Goal: Find specific page/section: Locate a particular part of the current website

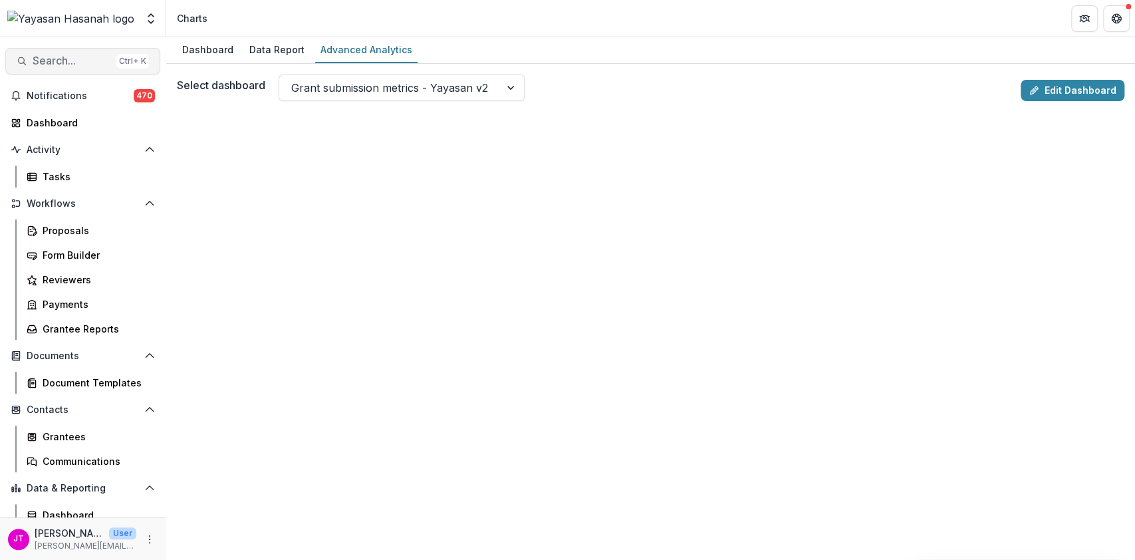
click at [74, 51] on button "Search... Ctrl + K" at bounding box center [82, 61] width 155 height 27
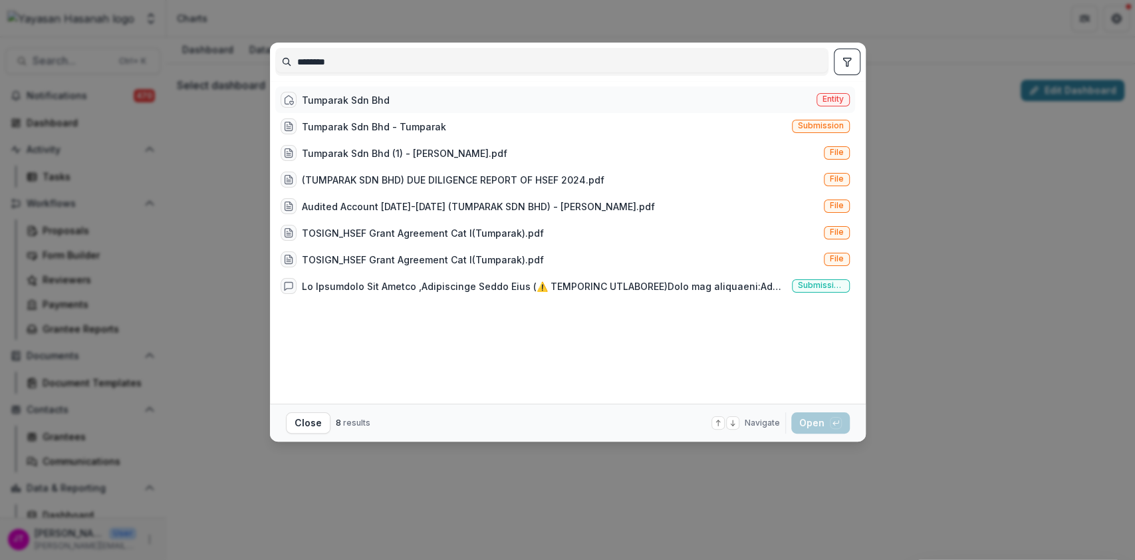
type input "********"
click at [443, 94] on div "Tumparak Sdn Bhd Entity" at bounding box center [565, 99] width 580 height 27
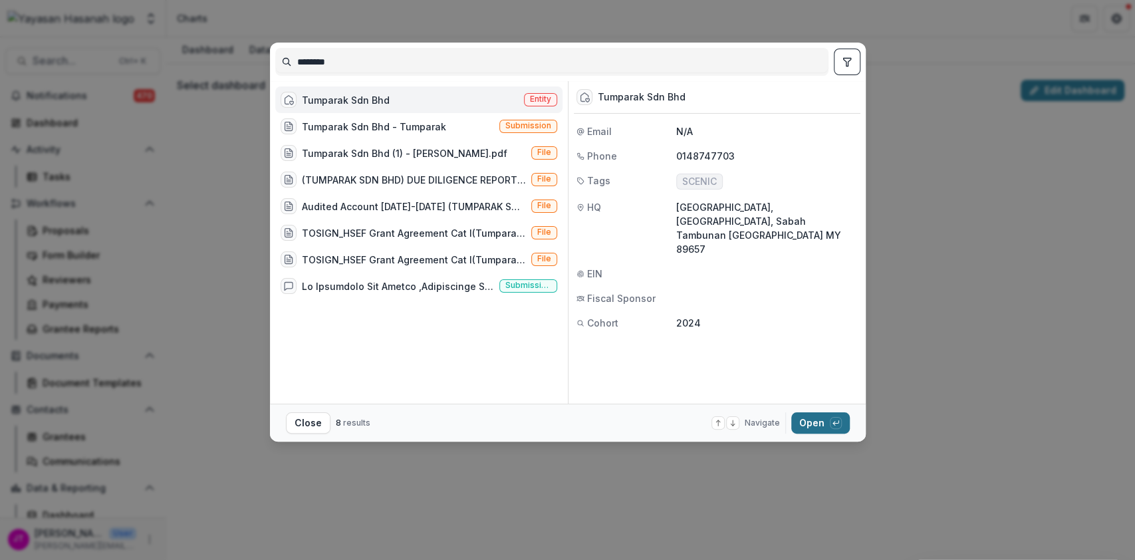
click at [822, 413] on button "Open with enter key" at bounding box center [820, 422] width 59 height 21
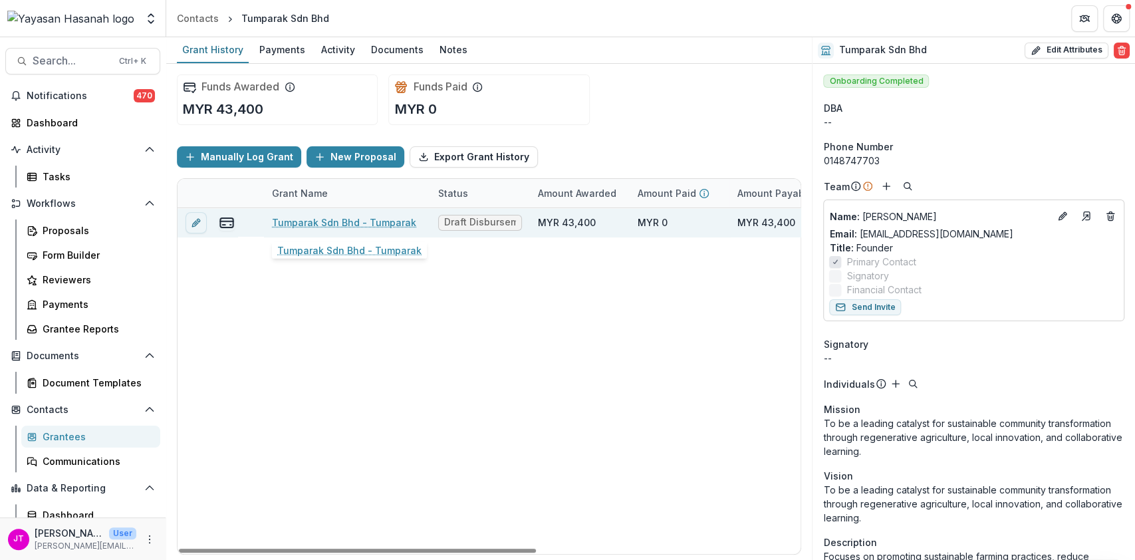
click at [347, 212] on div "Tumparak Sdn Bhd - Tumparak" at bounding box center [347, 222] width 150 height 29
click at [347, 222] on link "Tumparak Sdn Bhd - Tumparak" at bounding box center [344, 222] width 144 height 14
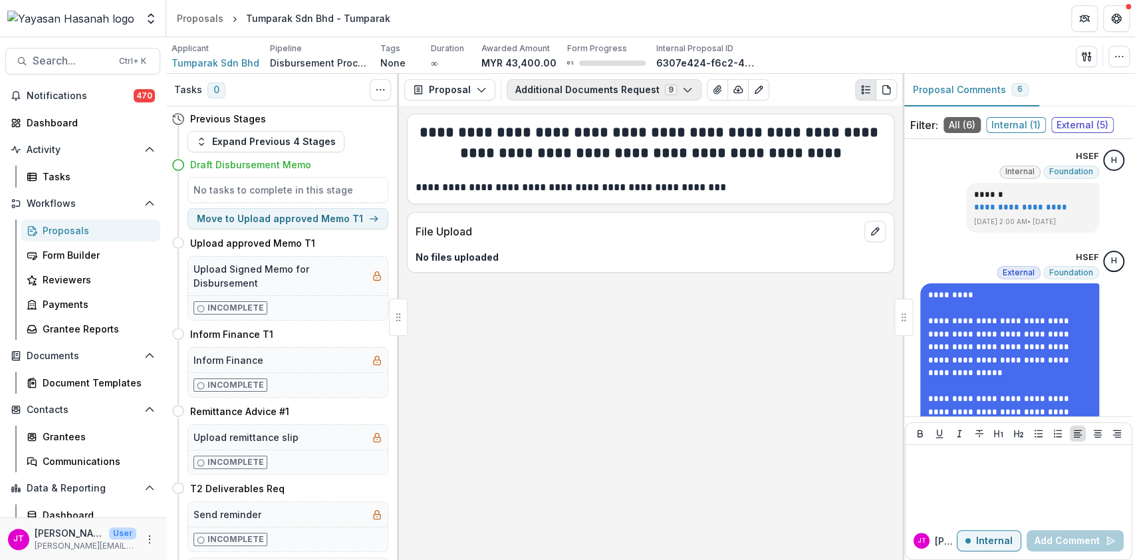
click at [628, 80] on button "Additional Documents Request 9" at bounding box center [604, 89] width 195 height 21
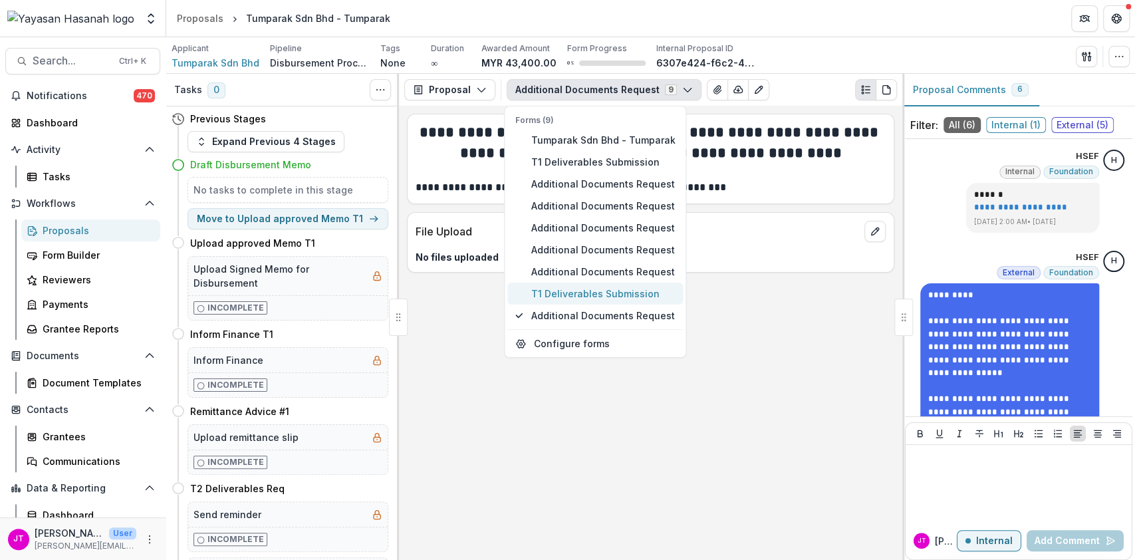
click at [637, 299] on span "T1 Deliverables Submission" at bounding box center [603, 294] width 144 height 14
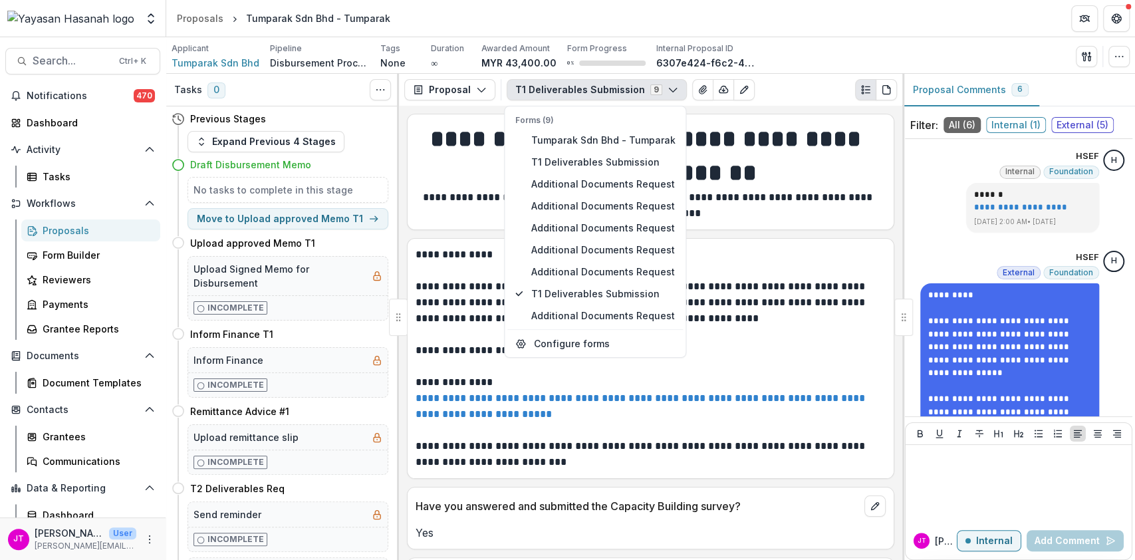
click at [756, 327] on p at bounding box center [651, 335] width 470 height 16
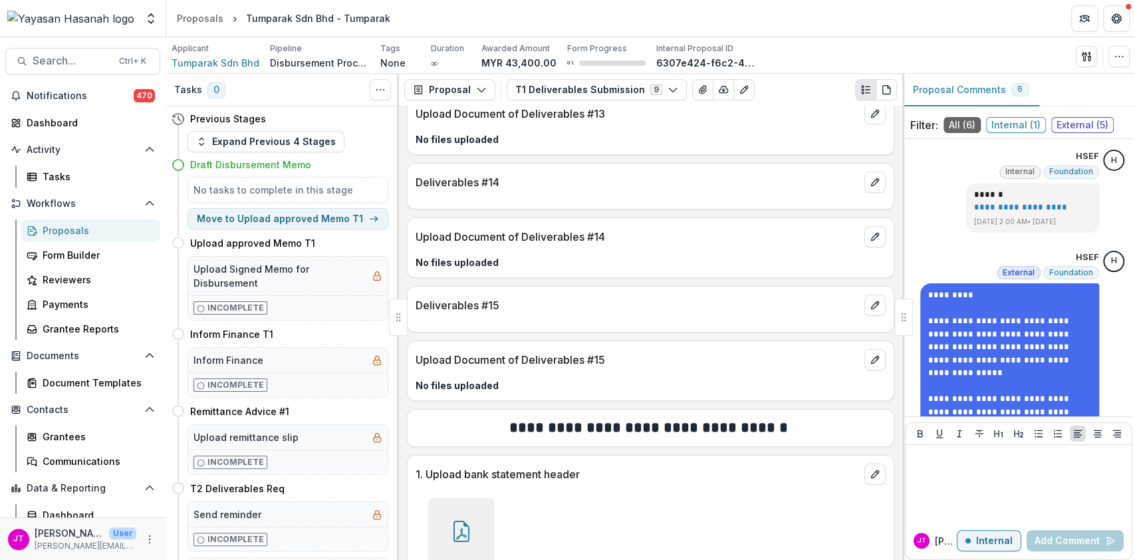
scroll to position [3447, 0]
